Goal: Task Accomplishment & Management: Use online tool/utility

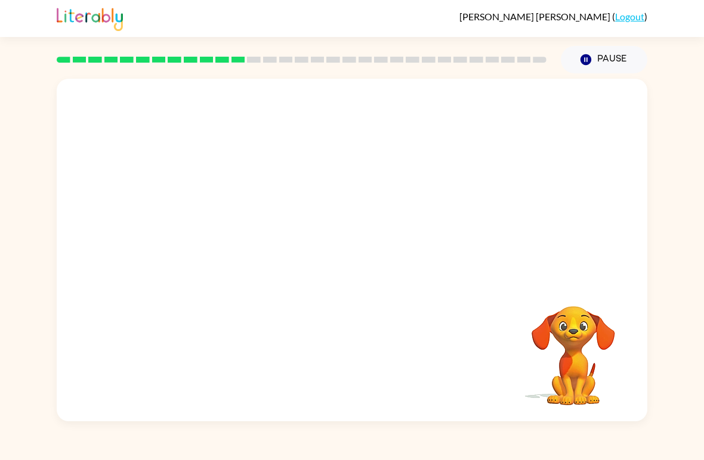
click at [489, 158] on video "Your browser must support playing .mp4 files to use Literably. Please try using…" at bounding box center [352, 180] width 591 height 202
click at [489, 400] on div "Your browser must support playing .mp4 files to use Literably. Please try using…" at bounding box center [352, 247] width 704 height 348
click at [489, 417] on div "Your browser must support playing .mp4 files to use Literably. Please try using…" at bounding box center [352, 250] width 591 height 343
click at [489, 410] on div at bounding box center [352, 250] width 591 height 343
click at [355, 255] on icon "button" at bounding box center [352, 256] width 21 height 21
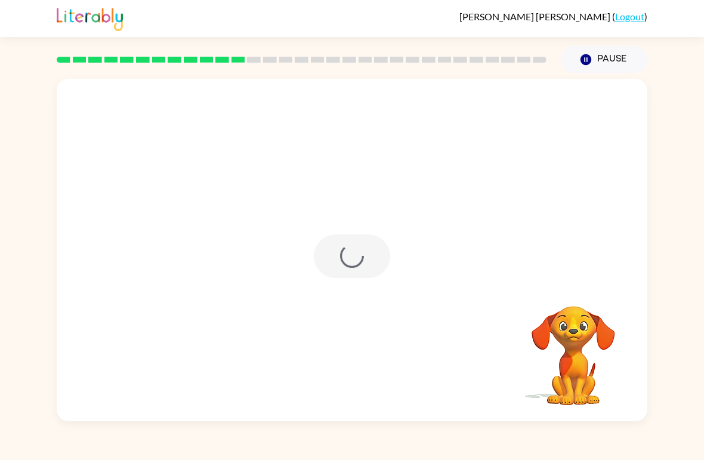
click at [354, 254] on div at bounding box center [352, 257] width 76 height 44
click at [489, 361] on video "Your browser must support playing .mp4 files to use Literably. Please try using…" at bounding box center [573, 347] width 119 height 119
click at [489, 374] on div "Your browser must support playing .mp4 files to use Literably. Please try using…" at bounding box center [352, 250] width 591 height 343
click at [489, 366] on div "Your browser must support playing .mp4 files to use Literably. Please try using…" at bounding box center [352, 250] width 591 height 343
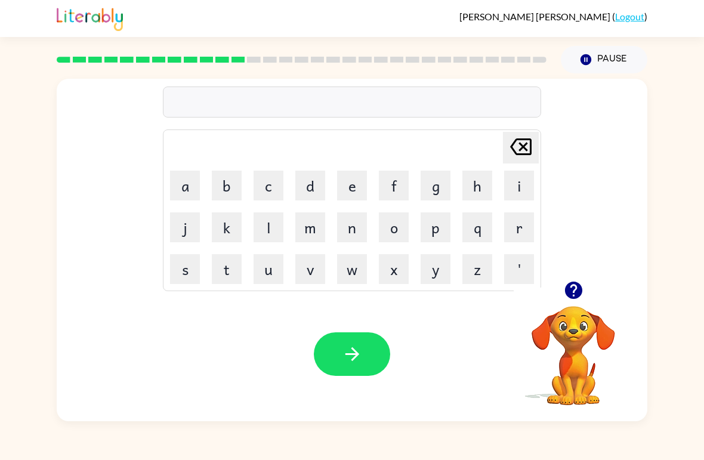
click at [187, 179] on button "a" at bounding box center [185, 186] width 30 height 30
click at [489, 306] on button "button" at bounding box center [574, 290] width 30 height 30
click at [489, 311] on video "Your browser must support playing .mp4 files to use Literably. Please try using…" at bounding box center [573, 347] width 119 height 119
click at [439, 190] on button "g" at bounding box center [436, 186] width 30 height 30
click at [489, 227] on button "r" at bounding box center [519, 227] width 30 height 30
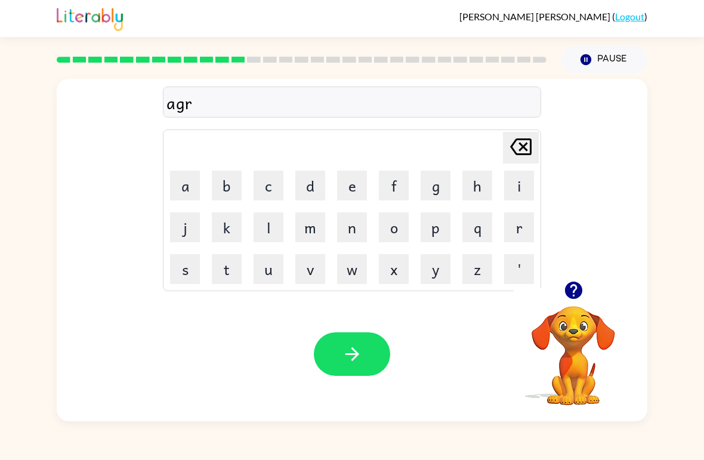
click at [346, 178] on button "e" at bounding box center [352, 186] width 30 height 30
click at [306, 194] on button "d" at bounding box center [310, 186] width 30 height 30
click at [349, 352] on icon "button" at bounding box center [352, 354] width 21 height 21
click at [313, 231] on button "m" at bounding box center [310, 227] width 30 height 30
click at [175, 180] on button "a" at bounding box center [185, 186] width 30 height 30
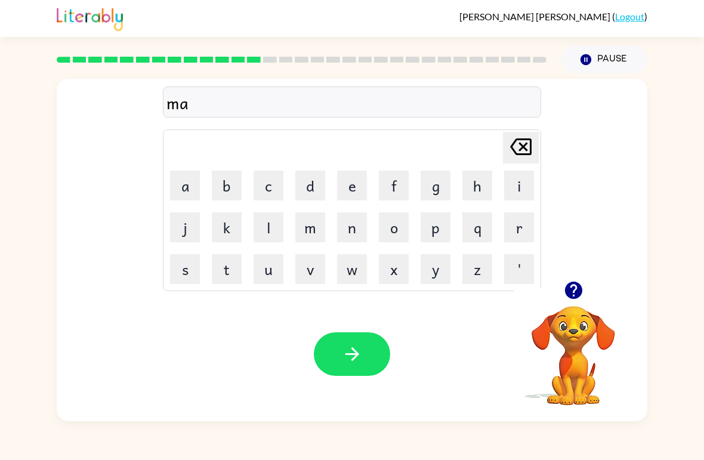
click at [437, 190] on button "g" at bounding box center [436, 186] width 30 height 30
click at [366, 218] on button "n" at bounding box center [352, 227] width 30 height 30
click at [352, 188] on button "e" at bounding box center [352, 186] width 30 height 30
click at [174, 260] on button "s" at bounding box center [185, 269] width 30 height 30
click at [356, 351] on icon "button" at bounding box center [352, 354] width 21 height 21
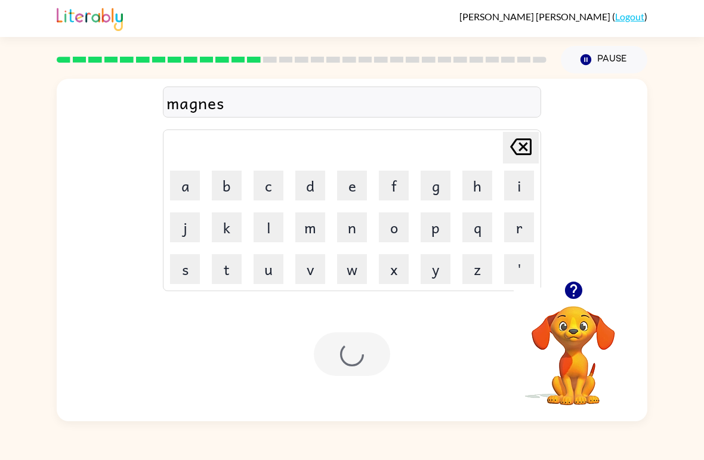
click at [357, 350] on div at bounding box center [352, 354] width 76 height 44
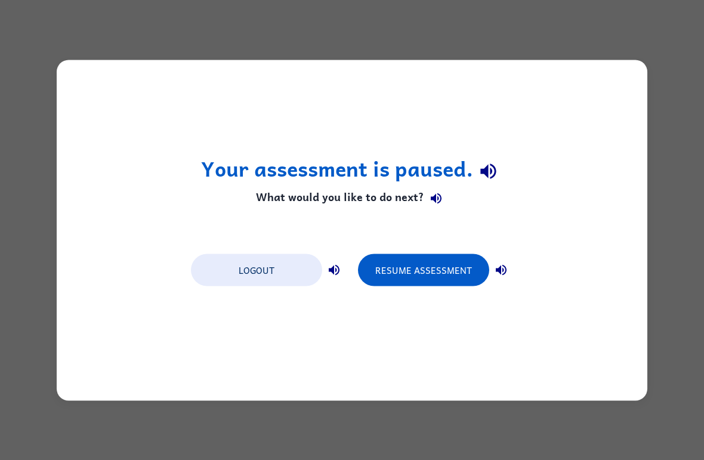
click at [438, 281] on button "Resume Assessment" at bounding box center [423, 270] width 131 height 32
click at [424, 285] on button "Resume Assessment" at bounding box center [423, 270] width 131 height 32
